Goal: Task Accomplishment & Management: Use online tool/utility

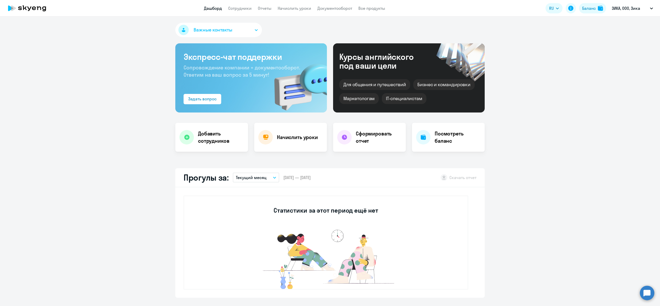
select select "30"
click at [246, 12] on app-header "Дашборд Сотрудники Отчеты Начислить уроки Документооборот Все продукты Дашборд …" at bounding box center [330, 8] width 660 height 16
click at [243, 7] on link "Сотрудники" at bounding box center [239, 8] width 23 height 5
click at [245, 8] on link "Сотрудники" at bounding box center [239, 8] width 23 height 5
select select "30"
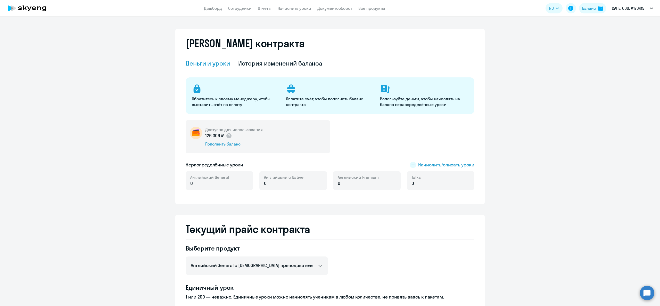
select select "english_adult_not_native_speaker"
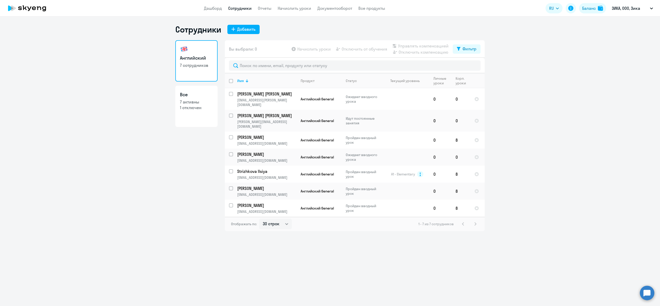
select select "30"
click at [206, 7] on link "Дашборд" at bounding box center [213, 8] width 18 height 5
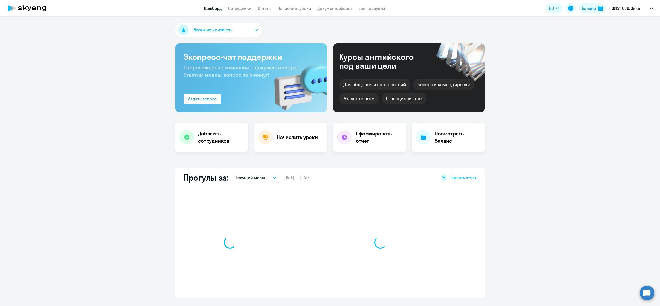
select select "30"
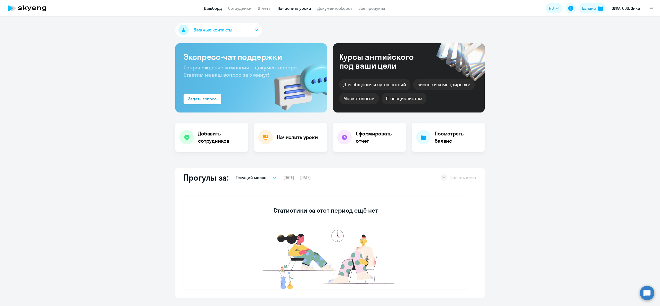
click at [295, 7] on link "Начислить уроки" at bounding box center [294, 8] width 33 height 5
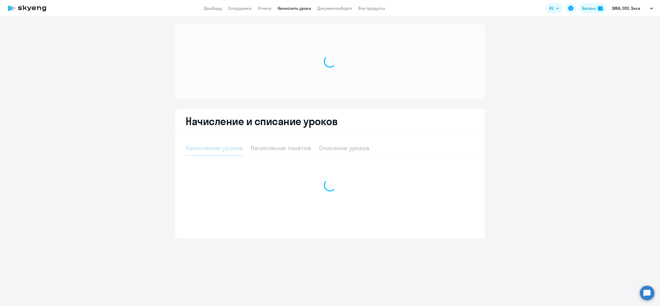
select select "10"
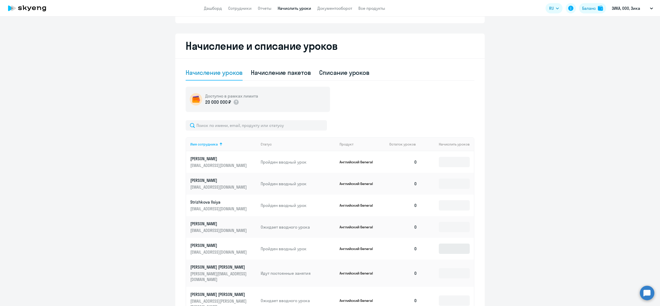
scroll to position [136, 0]
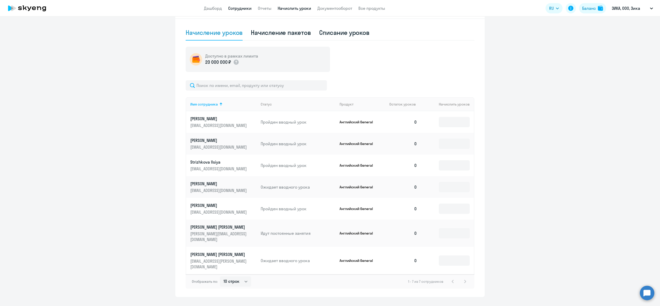
click at [239, 8] on link "Сотрудники" at bounding box center [239, 8] width 23 height 5
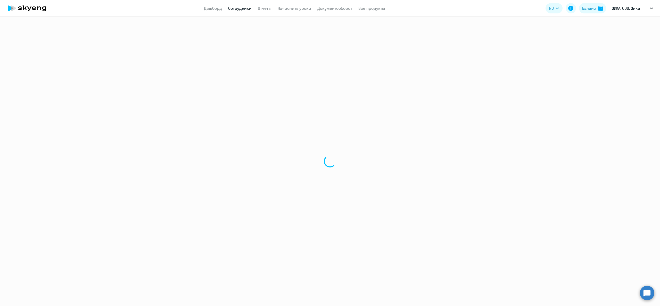
select select "30"
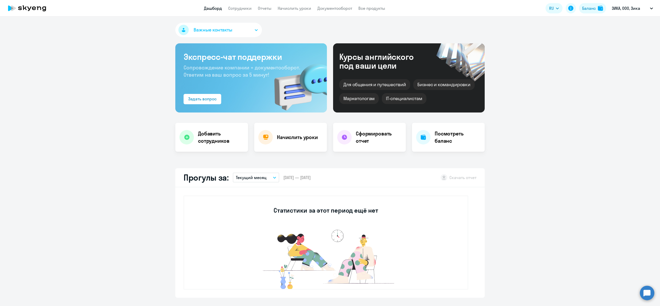
select select "30"
click at [246, 9] on link "Сотрудники" at bounding box center [239, 8] width 23 height 5
select select "30"
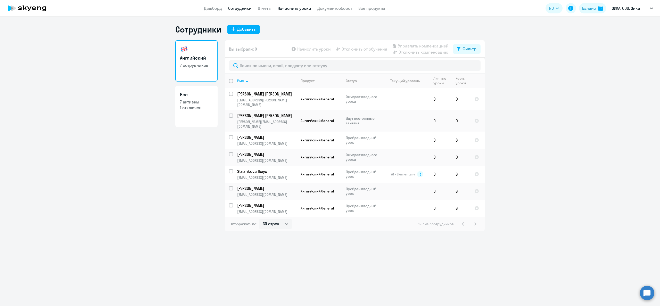
click at [299, 7] on link "Начислить уроки" at bounding box center [294, 8] width 33 height 5
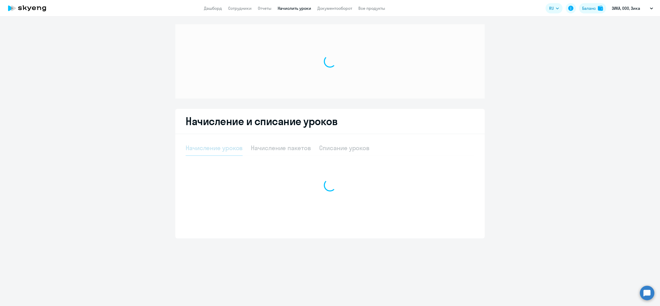
select select "10"
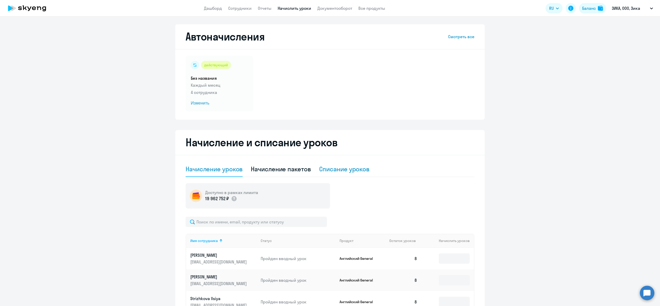
click at [330, 169] on div "Списание уроков" at bounding box center [344, 169] width 51 height 8
select select "10"
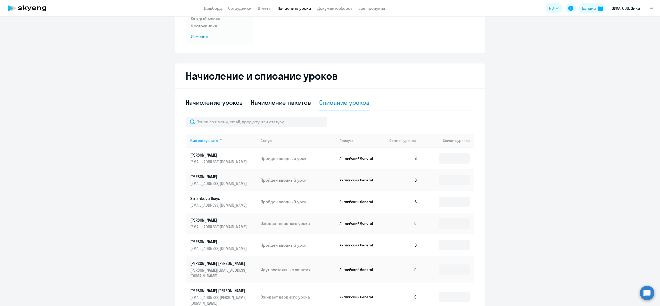
scroll to position [103, 0]
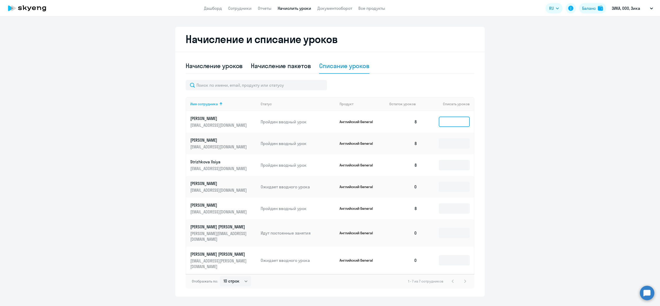
click at [455, 121] on input at bounding box center [454, 121] width 31 height 10
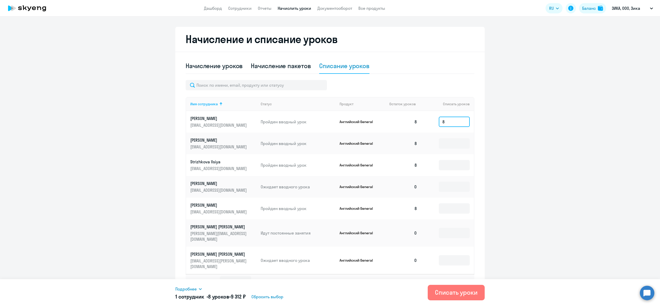
type input "8"
click at [449, 155] on td at bounding box center [447, 165] width 53 height 22
click at [448, 145] on input at bounding box center [454, 143] width 31 height 10
type input "8"
click at [455, 163] on input at bounding box center [454, 165] width 31 height 10
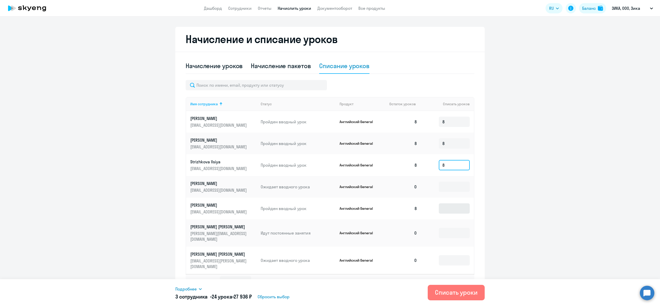
type input "8"
click at [458, 204] on input at bounding box center [454, 208] width 31 height 10
type input "8"
click at [464, 290] on div "Списать уроки" at bounding box center [456, 292] width 43 height 8
